Goal: Task Accomplishment & Management: Use online tool/utility

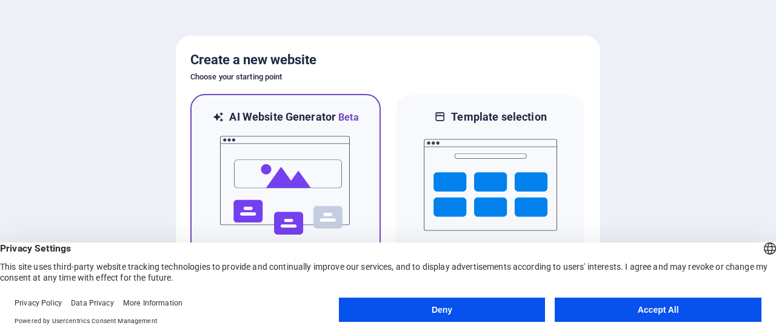
click at [283, 153] on img at bounding box center [285, 185] width 133 height 121
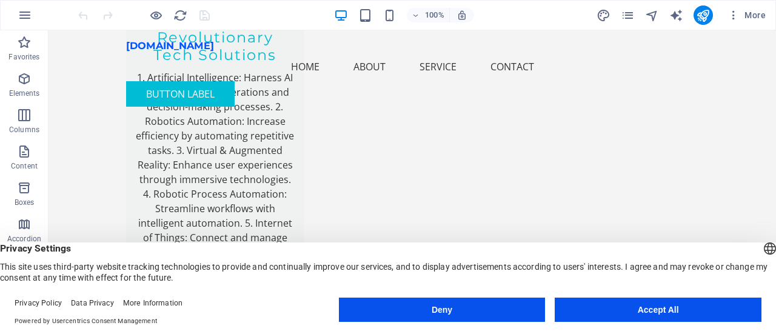
scroll to position [1243, 0]
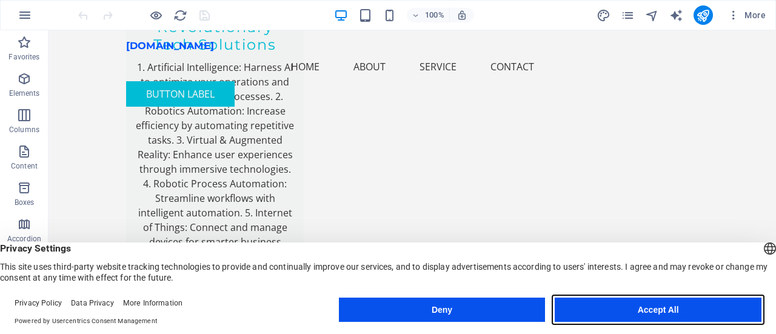
click at [677, 307] on button "Accept All" at bounding box center [658, 310] width 207 height 24
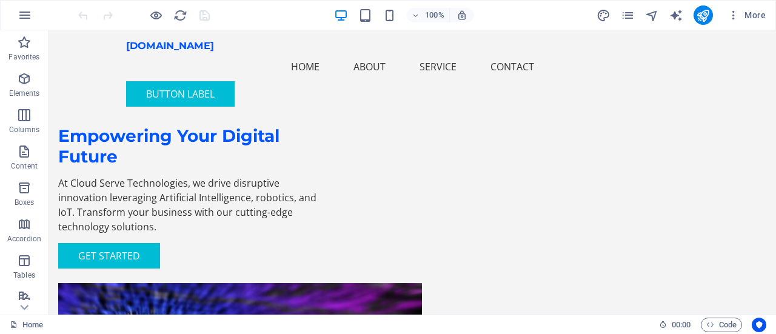
scroll to position [0, 0]
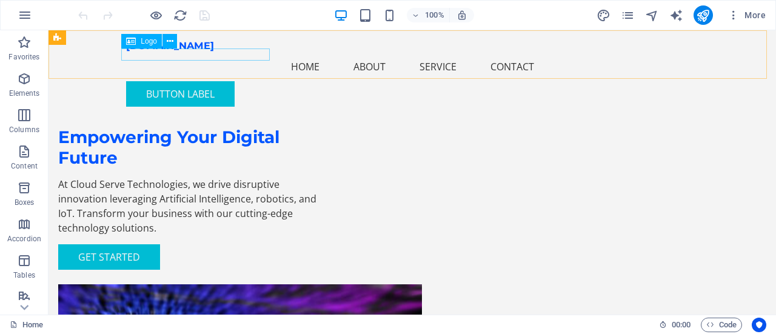
click at [142, 43] on span "Logo" at bounding box center [149, 41] width 16 height 7
click at [153, 52] on div "[DOMAIN_NAME]" at bounding box center [412, 46] width 572 height 12
click at [169, 41] on icon at bounding box center [170, 41] width 7 height 13
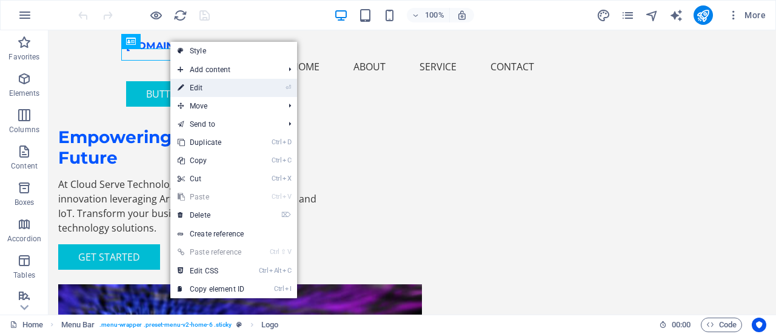
click at [190, 88] on link "⏎ Edit" at bounding box center [210, 88] width 81 height 18
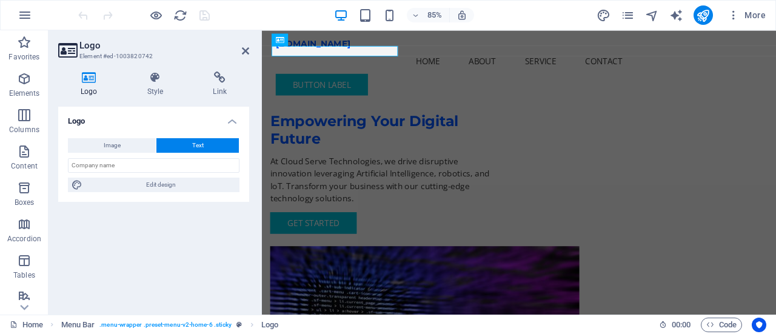
click at [92, 87] on h4 "Logo" at bounding box center [91, 84] width 67 height 25
click at [124, 147] on button "Image" at bounding box center [112, 145] width 88 height 15
select select "DISABLED_OPTION_VALUE"
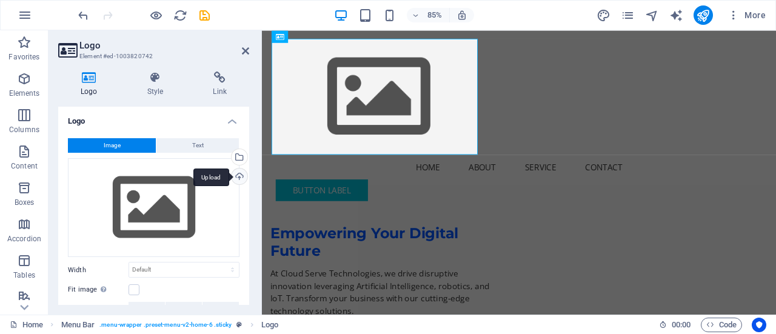
click at [238, 175] on div "Upload" at bounding box center [238, 178] width 18 height 18
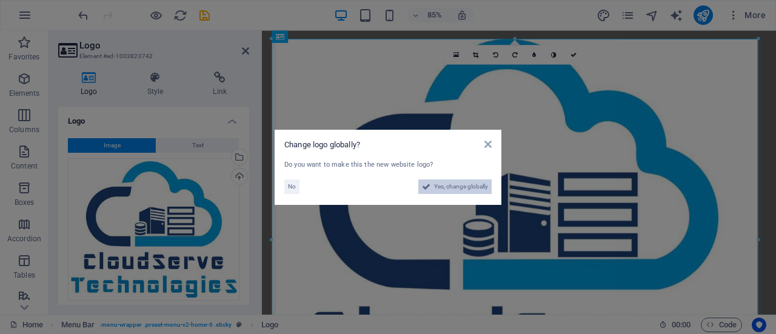
click at [450, 189] on span "Yes, change globally" at bounding box center [461, 186] width 54 height 15
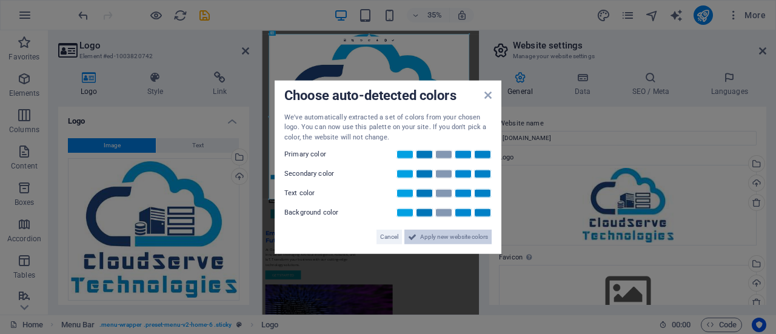
click at [424, 237] on span "Apply new website colors" at bounding box center [454, 237] width 68 height 15
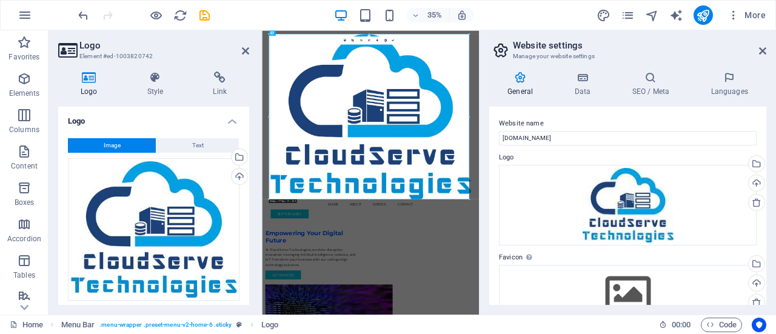
drag, startPoint x: 763, startPoint y: 176, endPoint x: 761, endPoint y: 221, distance: 44.9
click at [761, 221] on div "Website name cloudservetechnologies.com Logo Drag files here, click to choose f…" at bounding box center [627, 206] width 277 height 198
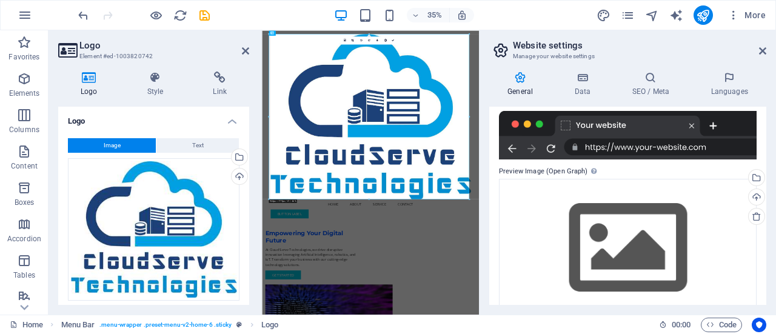
scroll to position [214, 0]
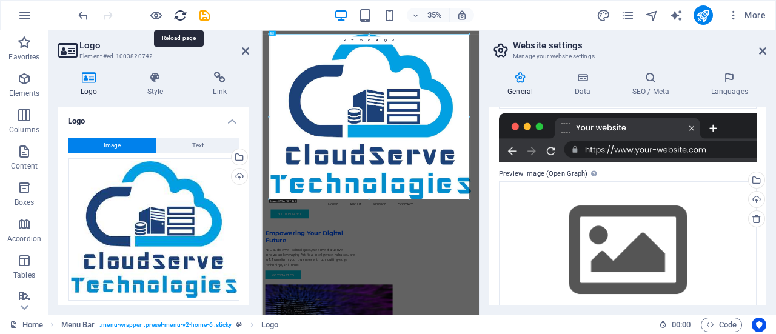
drag, startPoint x: 178, startPoint y: 16, endPoint x: 547, endPoint y: 12, distance: 369.2
click at [178, 16] on icon "reload" at bounding box center [180, 15] width 14 height 14
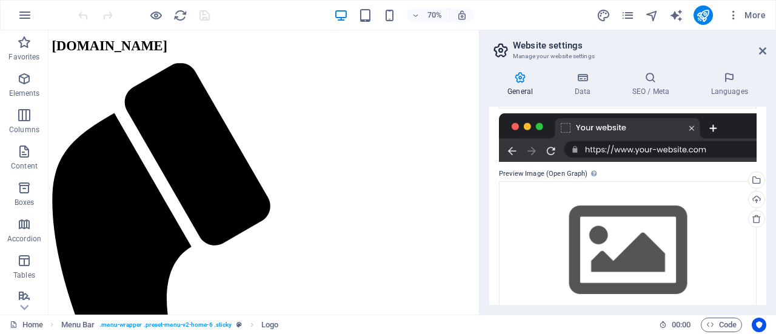
scroll to position [0, 0]
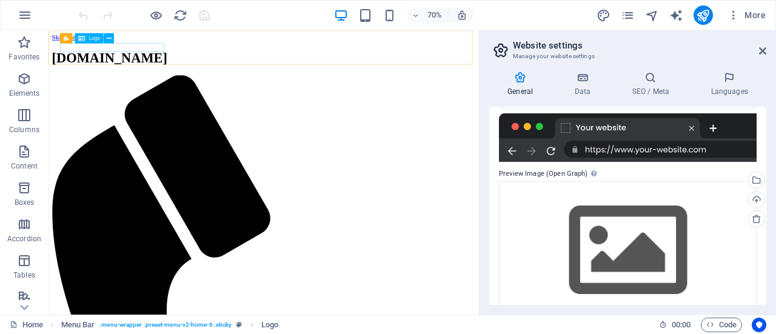
click at [91, 41] on div "Logo" at bounding box center [89, 38] width 28 height 10
click at [91, 36] on span "Logo" at bounding box center [94, 38] width 12 height 5
click at [108, 37] on icon at bounding box center [109, 37] width 5 height 9
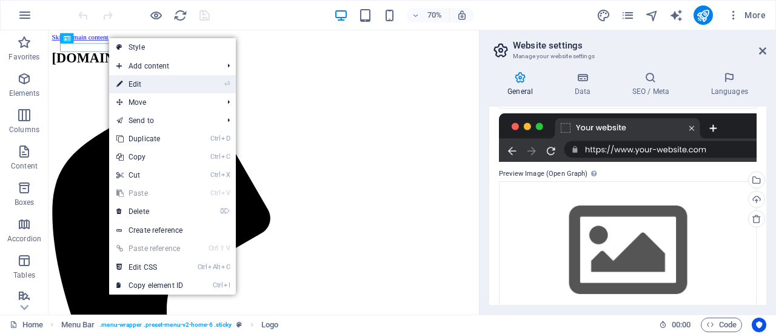
click at [133, 85] on link "⏎ Edit" at bounding box center [149, 84] width 81 height 18
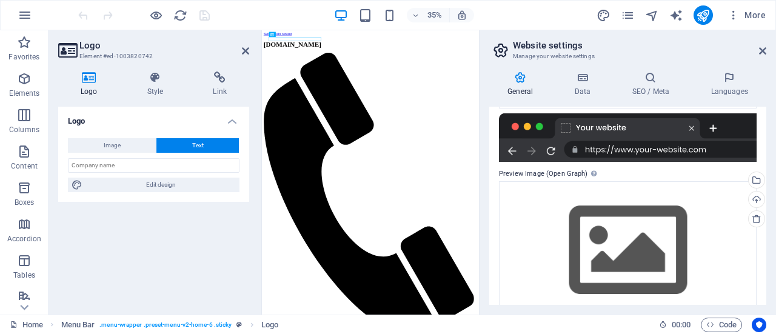
click at [81, 83] on icon at bounding box center [89, 78] width 62 height 12
click at [93, 83] on icon at bounding box center [89, 78] width 62 height 12
click at [110, 148] on span "Image" at bounding box center [112, 145] width 17 height 15
select select "DISABLED_OPTION_VALUE"
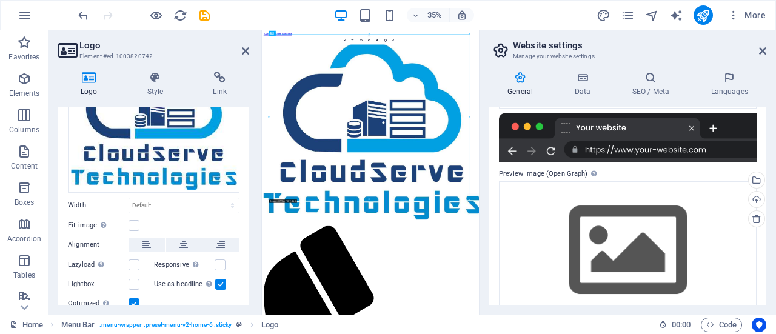
scroll to position [150, 0]
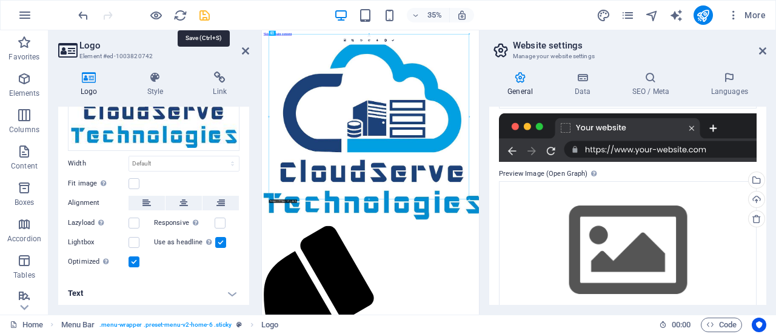
click at [205, 13] on icon "save" at bounding box center [205, 15] width 14 height 14
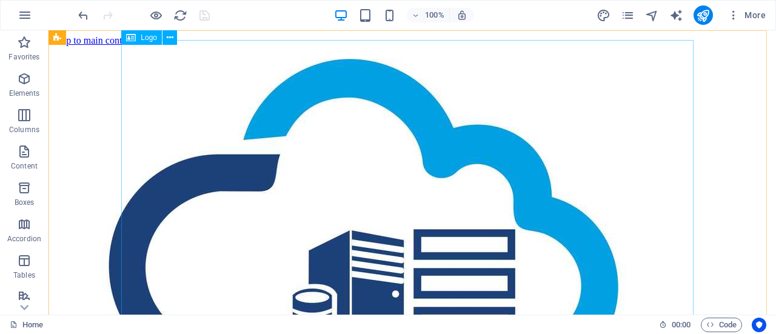
click at [317, 143] on div at bounding box center [412, 317] width 718 height 517
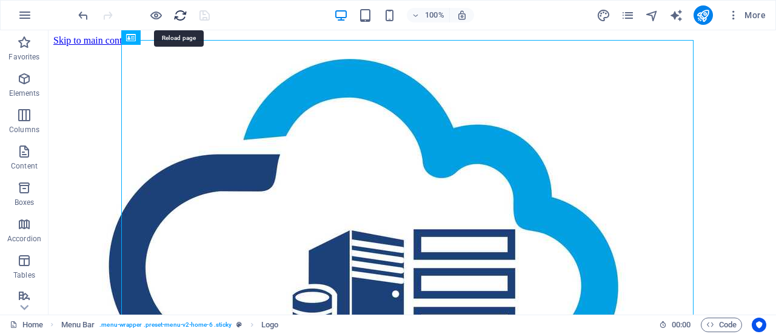
click at [179, 19] on icon "reload" at bounding box center [180, 15] width 14 height 14
click at [179, 16] on icon "reload" at bounding box center [180, 15] width 14 height 14
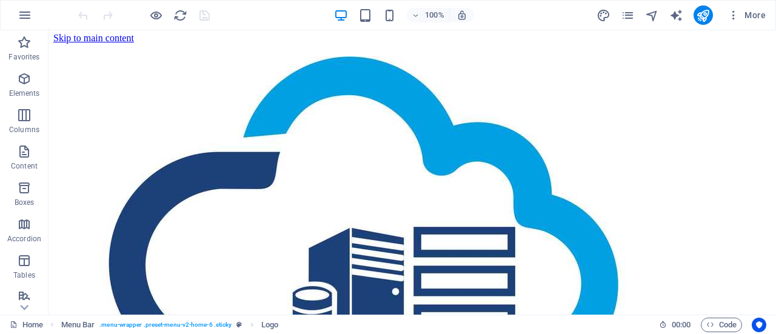
scroll to position [0, 0]
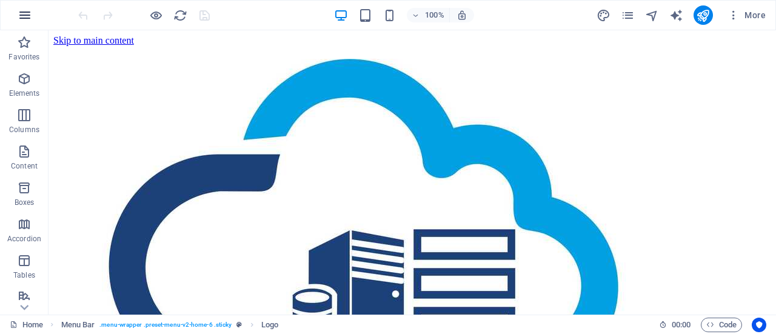
click at [22, 14] on icon "button" at bounding box center [25, 15] width 15 height 15
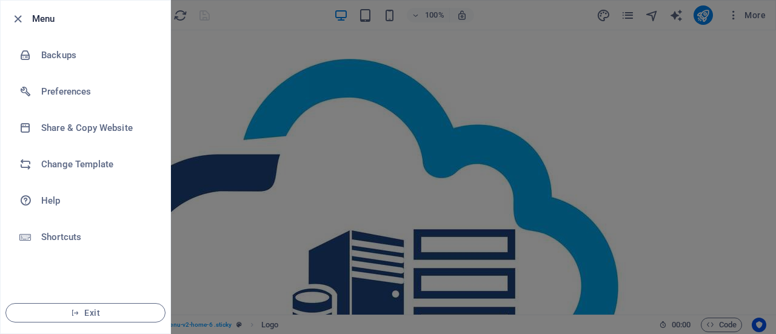
click at [298, 52] on div at bounding box center [388, 167] width 776 height 334
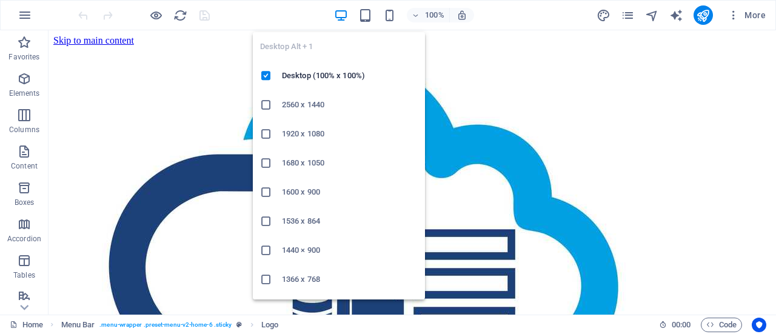
click at [343, 15] on icon "button" at bounding box center [341, 15] width 14 height 14
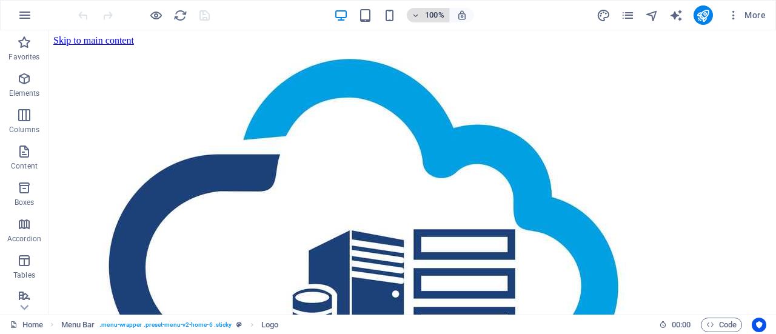
click at [442, 13] on h6 "100%" at bounding box center [434, 15] width 19 height 15
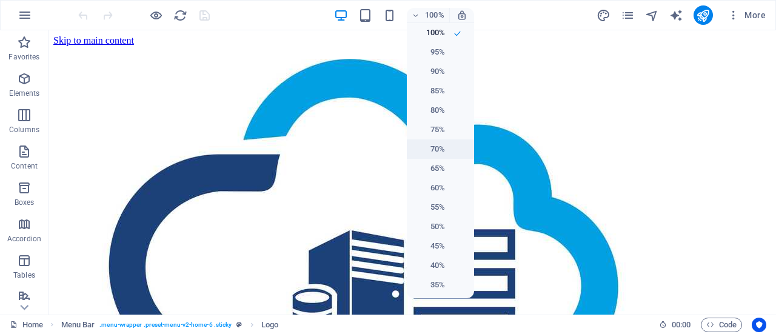
click at [437, 142] on h6 "70%" at bounding box center [429, 149] width 31 height 15
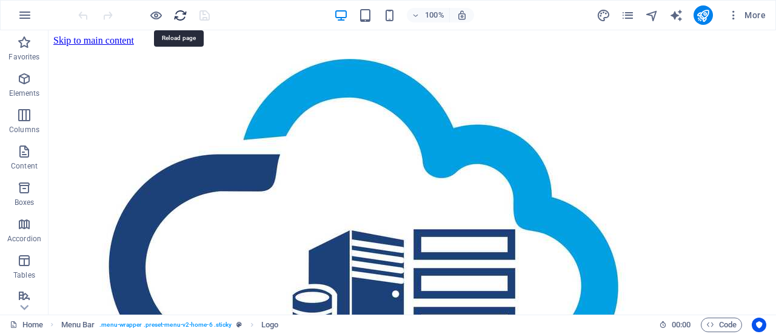
click at [180, 12] on icon "reload" at bounding box center [180, 15] width 14 height 14
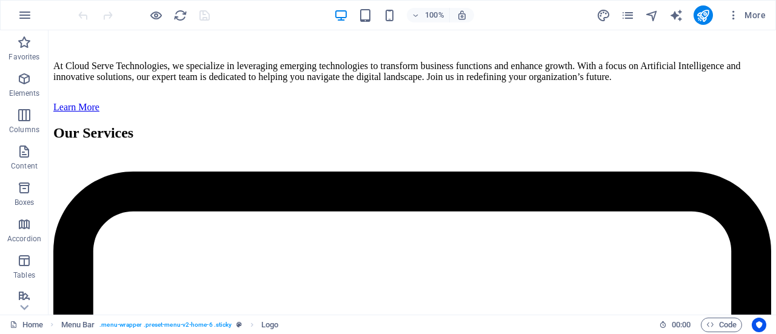
scroll to position [2331, 0]
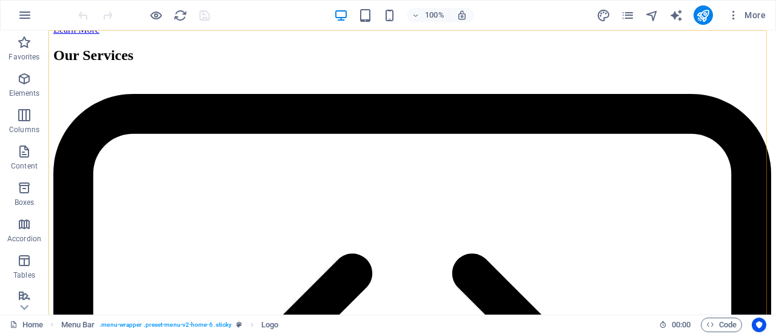
click at [746, 16] on span "More" at bounding box center [746, 15] width 38 height 12
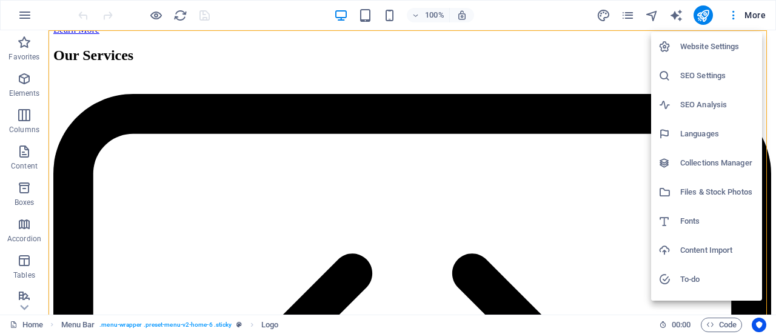
click at [629, 15] on div at bounding box center [388, 167] width 776 height 334
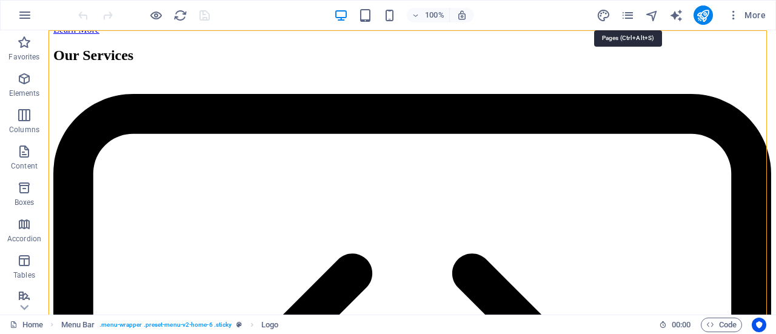
click at [629, 15] on icon "pages" at bounding box center [628, 15] width 14 height 14
click at [24, 309] on icon at bounding box center [24, 307] width 8 height 5
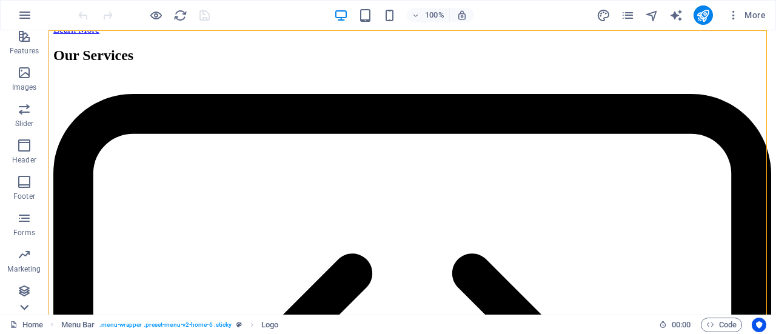
scroll to position [261, 0]
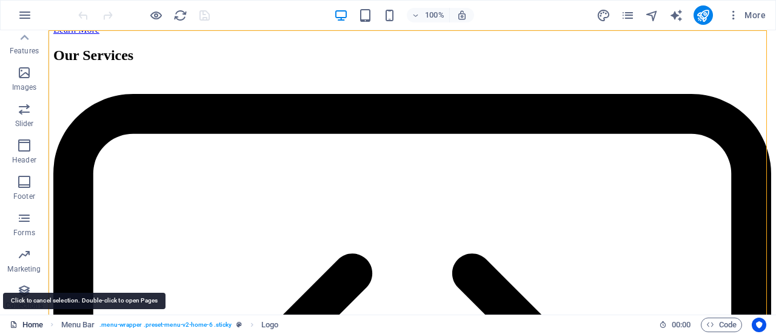
click at [28, 321] on link "Home" at bounding box center [26, 325] width 33 height 15
click at [32, 323] on link "Home" at bounding box center [26, 325] width 33 height 15
